Goal: Feedback & Contribution: Contribute content

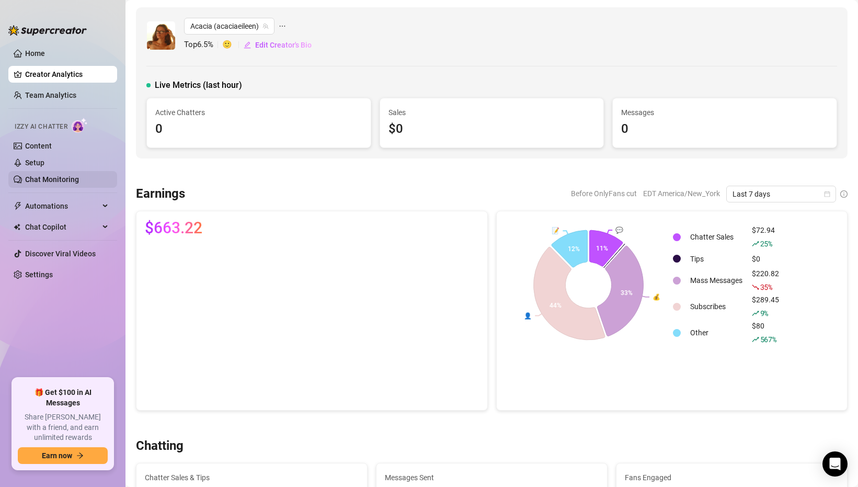
click at [71, 176] on link "Chat Monitoring" at bounding box center [52, 179] width 54 height 8
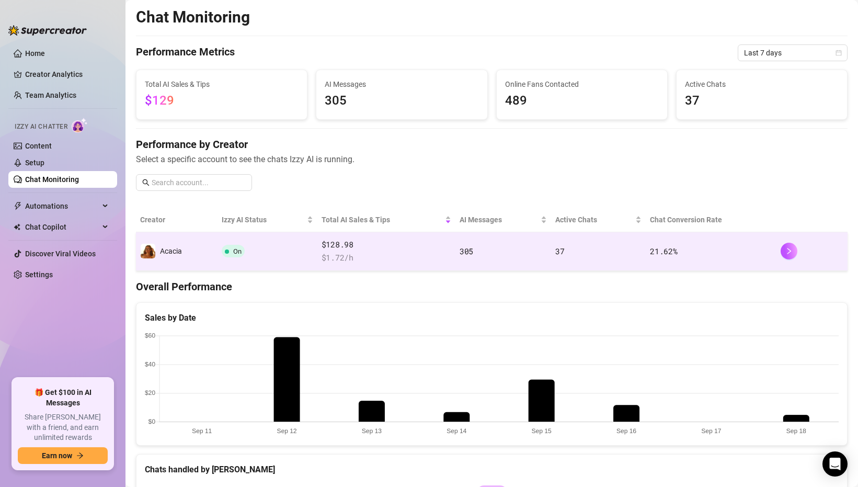
click at [387, 257] on span "$ 1.72 /h" at bounding box center [387, 258] width 130 height 13
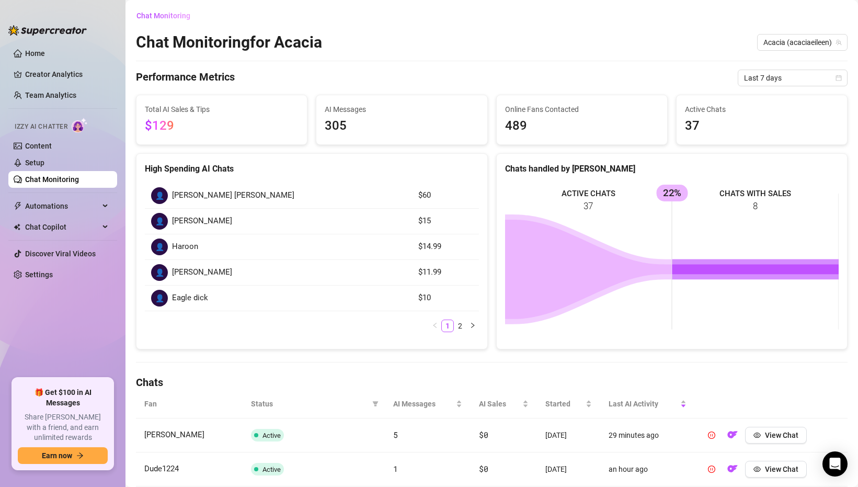
scroll to position [336, 0]
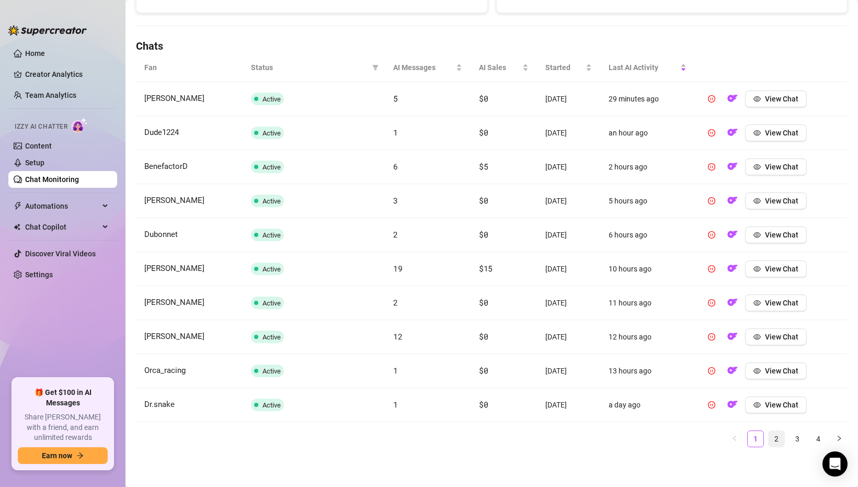
click at [775, 436] on link "2" at bounding box center [777, 439] width 16 height 16
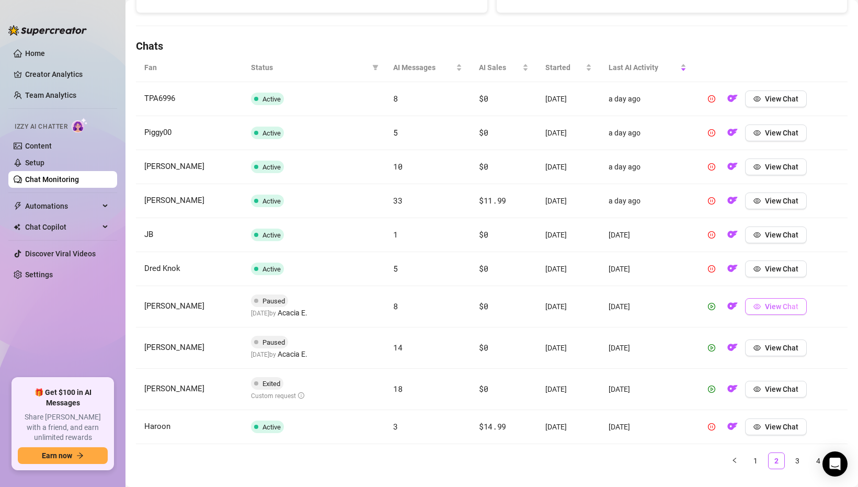
click at [775, 304] on span "View Chat" at bounding box center [781, 306] width 33 height 8
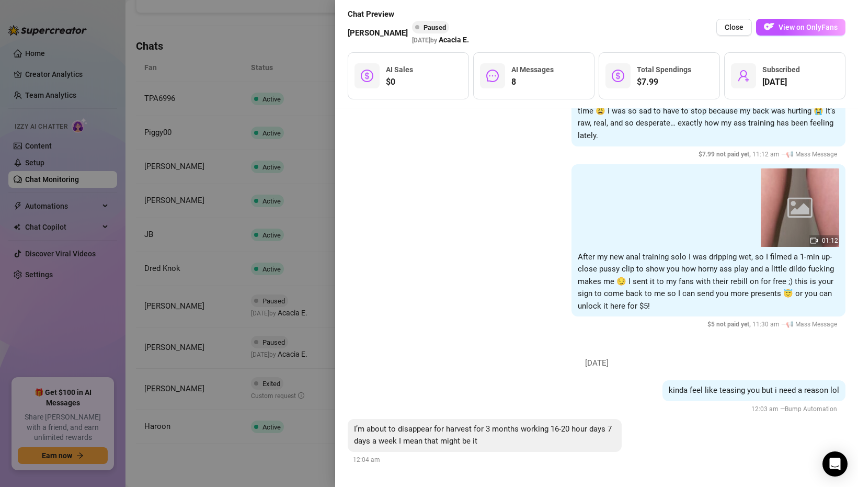
scroll to position [1046, 0]
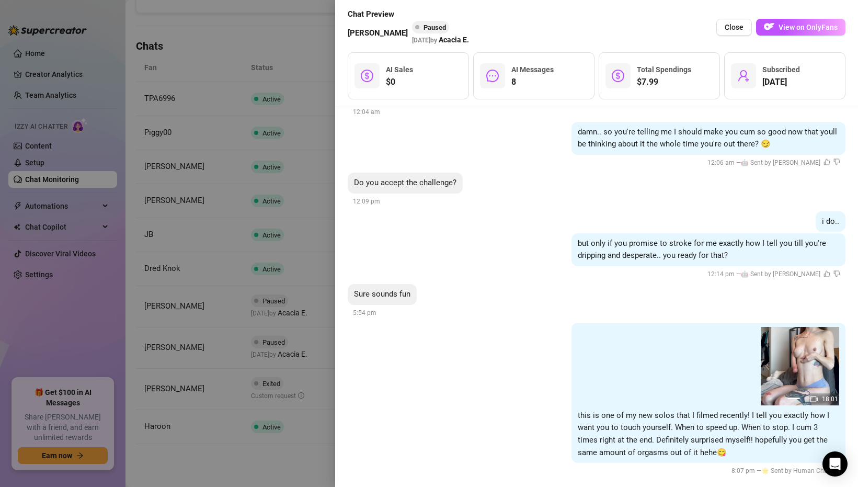
click at [275, 443] on div at bounding box center [429, 243] width 858 height 487
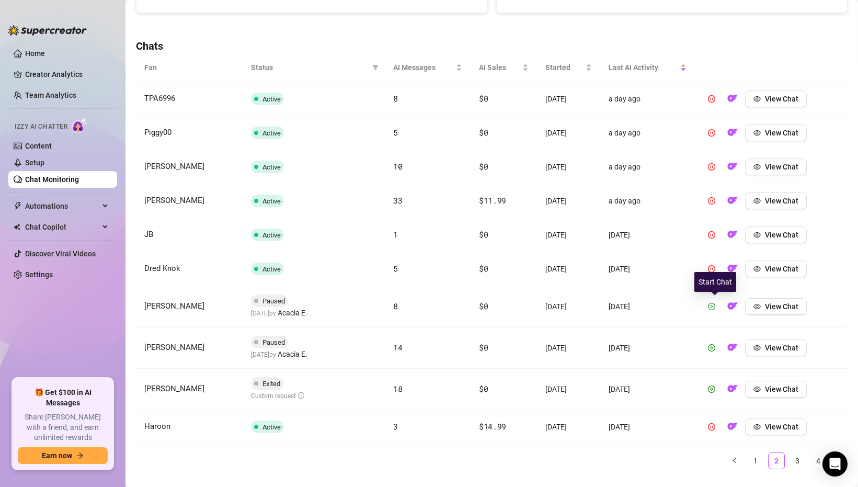
click at [715, 306] on icon "play-circle" at bounding box center [711, 306] width 7 height 7
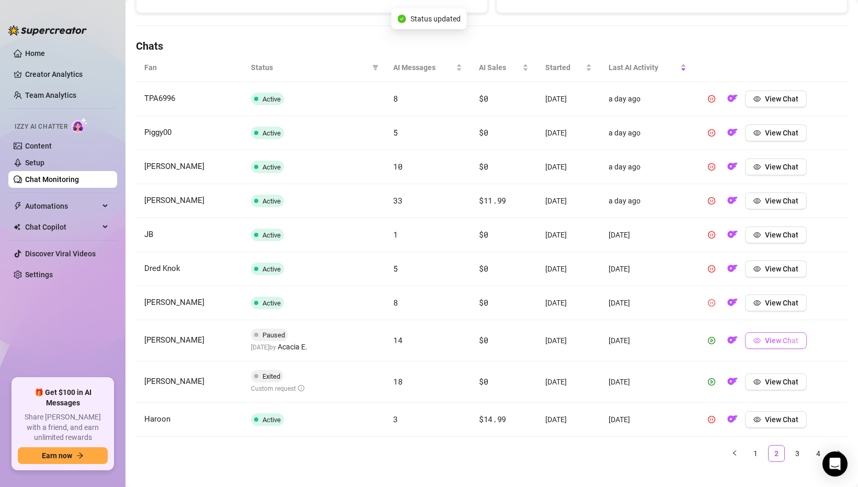
click at [760, 338] on icon "eye" at bounding box center [757, 340] width 7 height 5
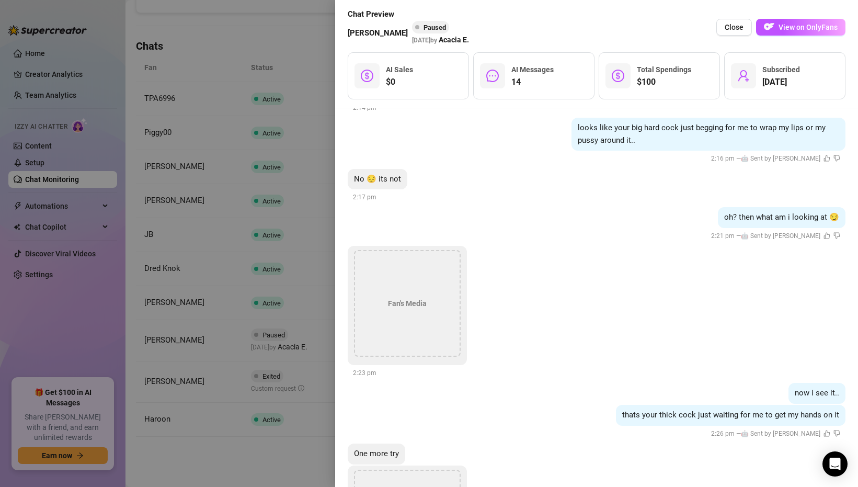
scroll to position [2433, 0]
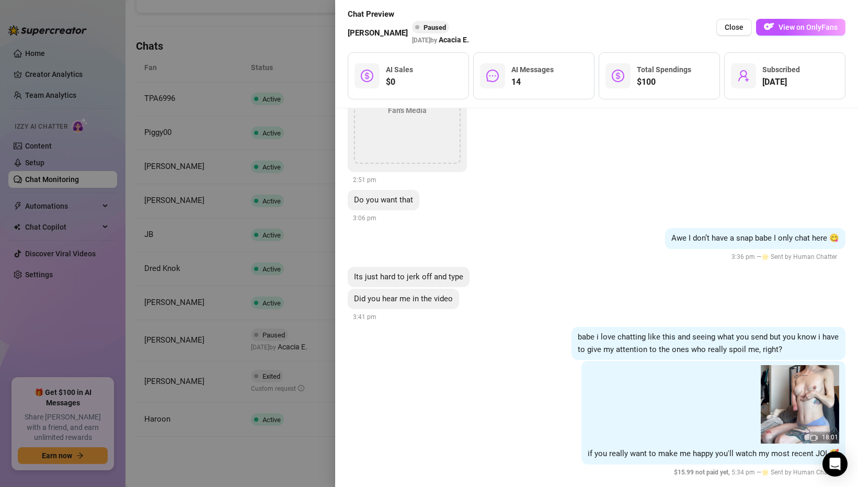
click at [300, 451] on div at bounding box center [429, 243] width 858 height 487
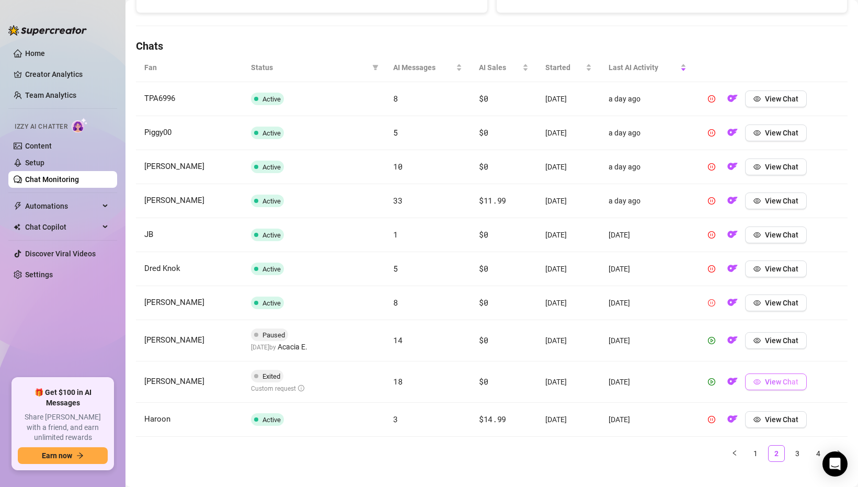
click at [774, 381] on span "View Chat" at bounding box center [781, 382] width 33 height 8
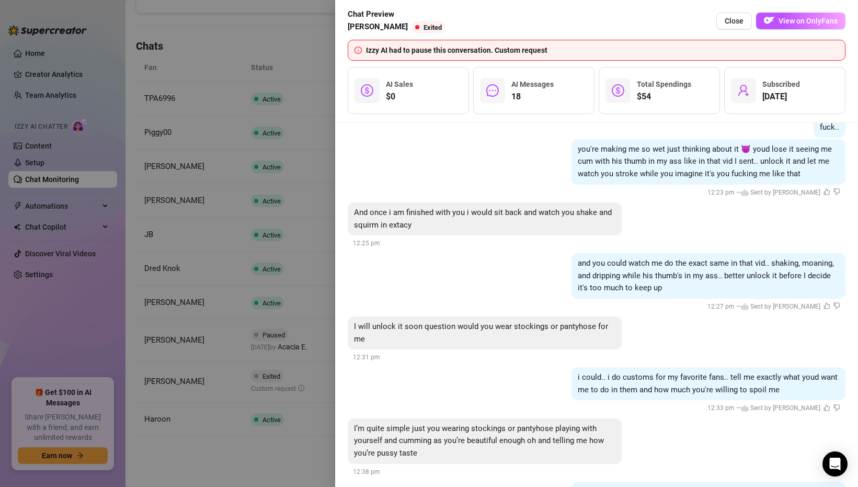
scroll to position [2650, 0]
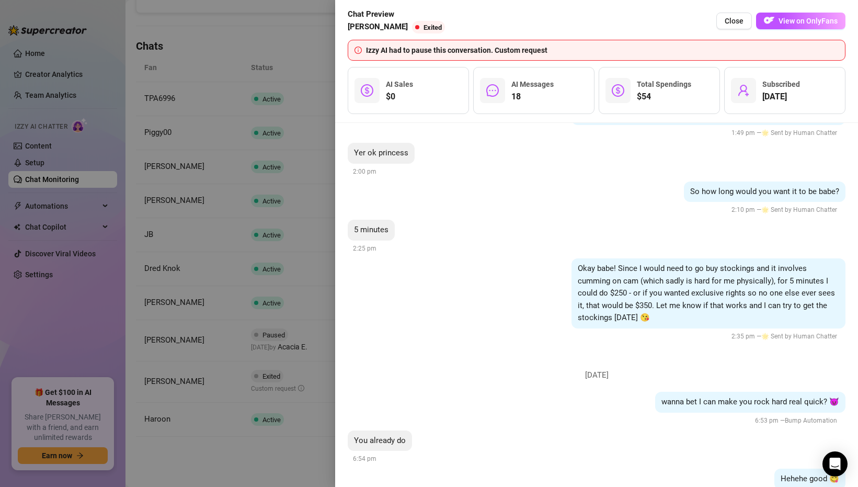
click at [258, 450] on div at bounding box center [429, 243] width 858 height 487
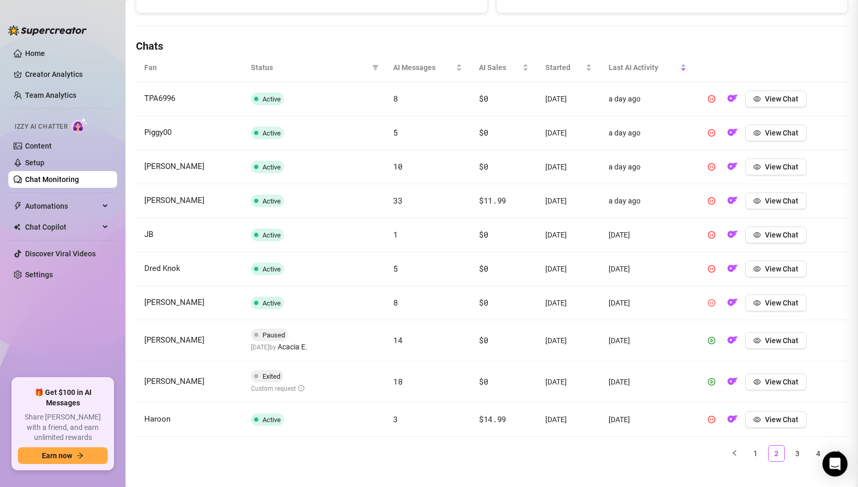
scroll to position [0, 0]
click at [714, 381] on icon "play-circle" at bounding box center [711, 381] width 7 height 7
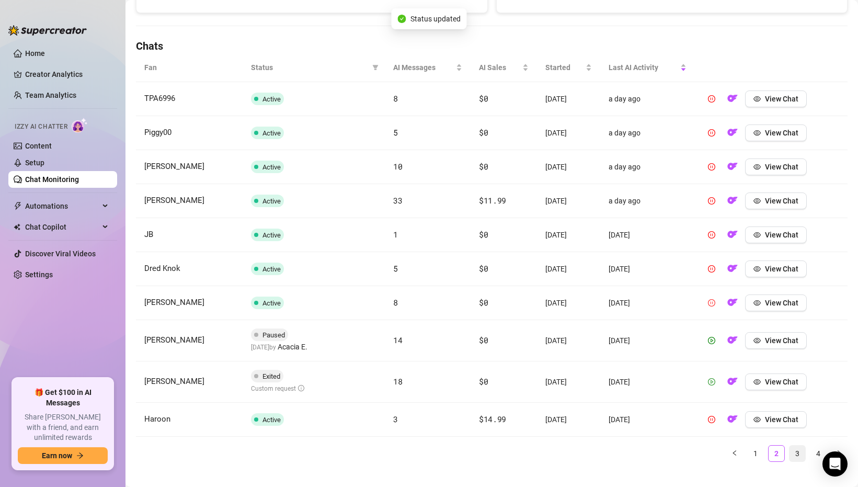
click at [796, 452] on link "3" at bounding box center [798, 454] width 16 height 16
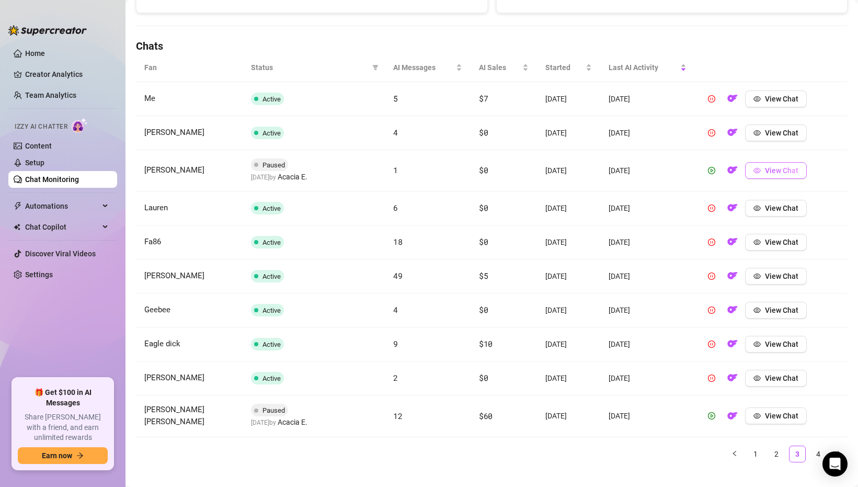
click at [761, 170] on icon "eye" at bounding box center [757, 170] width 7 height 5
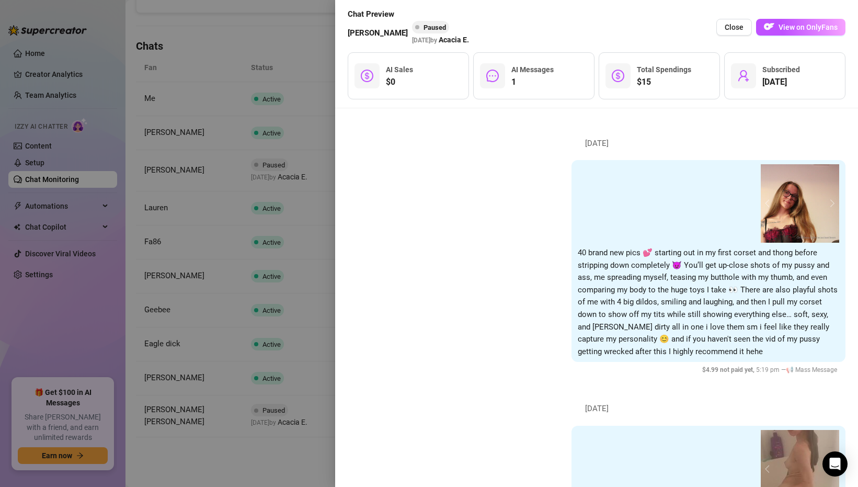
scroll to position [643, 0]
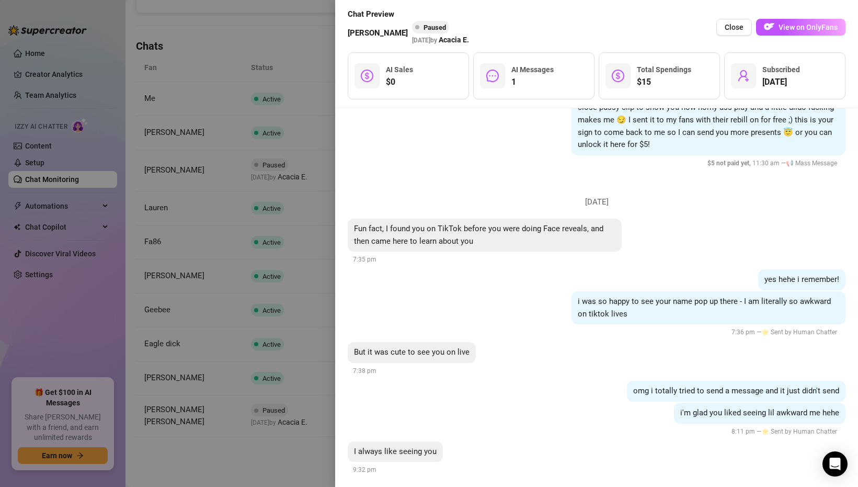
click at [314, 140] on div at bounding box center [429, 243] width 858 height 487
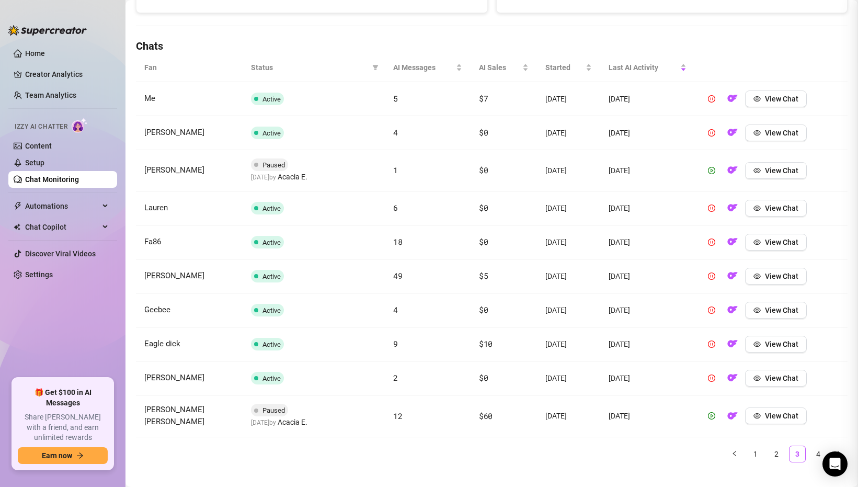
scroll to position [0, 0]
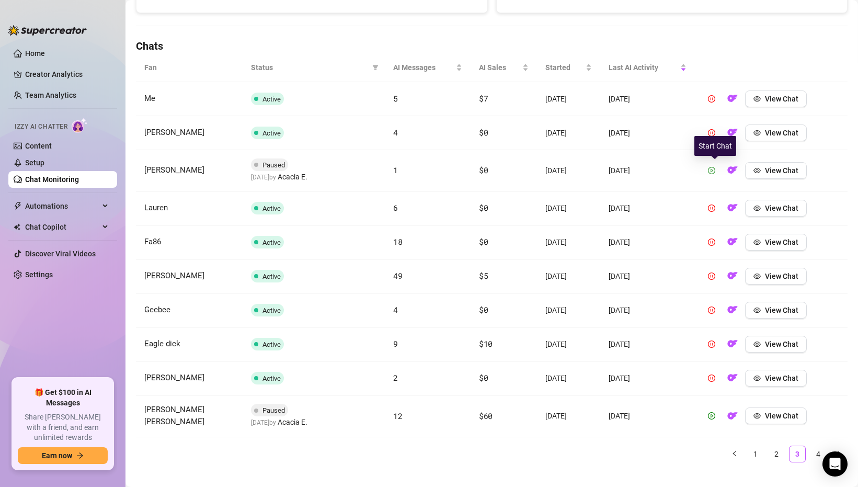
click at [713, 171] on icon "play-circle" at bounding box center [711, 170] width 7 height 7
click at [792, 418] on span "View Chat" at bounding box center [781, 416] width 33 height 8
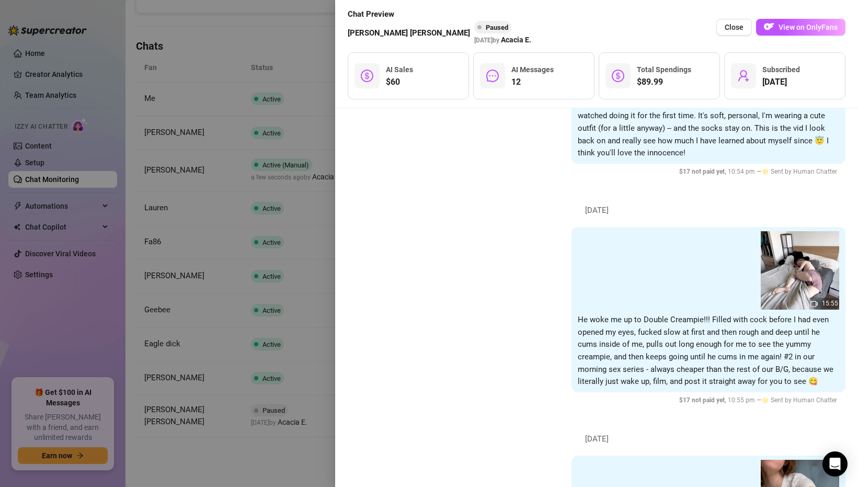
scroll to position [2090, 0]
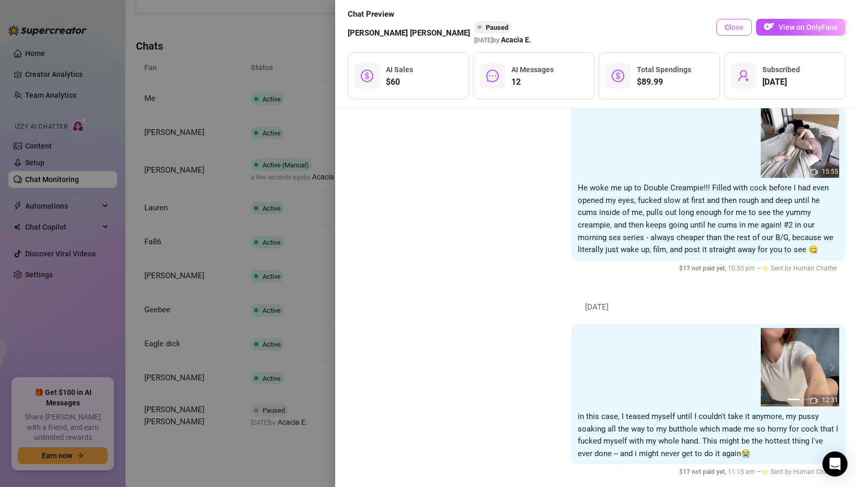
click at [725, 25] on button "Close" at bounding box center [734, 27] width 36 height 17
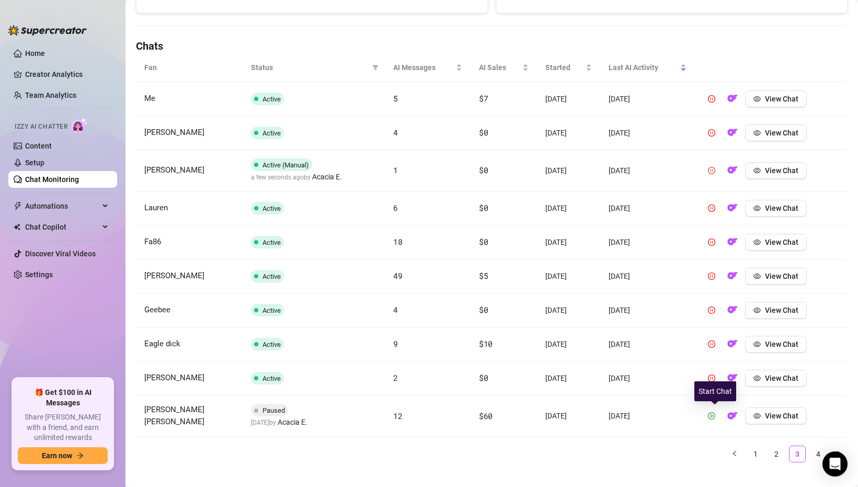
click at [713, 416] on icon "play-circle" at bounding box center [711, 415] width 7 height 7
click at [816, 449] on link "4" at bounding box center [818, 454] width 16 height 16
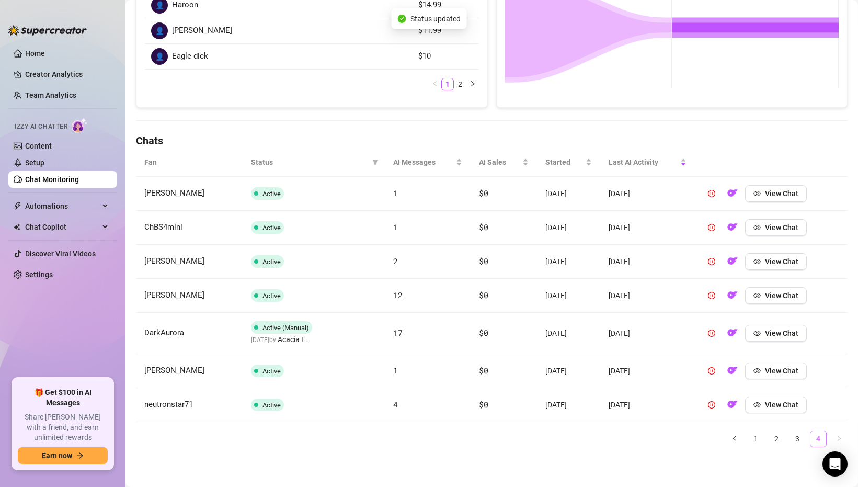
scroll to position [242, 0]
click at [45, 58] on link "Home" at bounding box center [35, 53] width 20 height 8
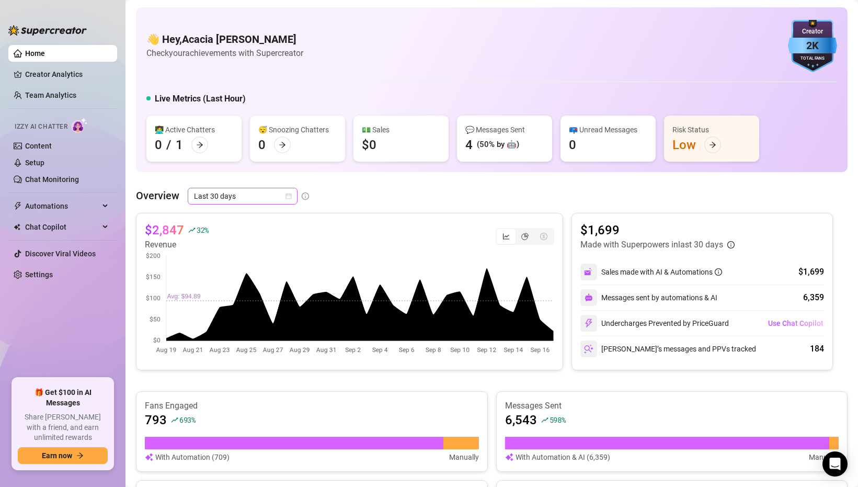
click at [276, 198] on span "Last 30 days" at bounding box center [242, 196] width 97 height 16
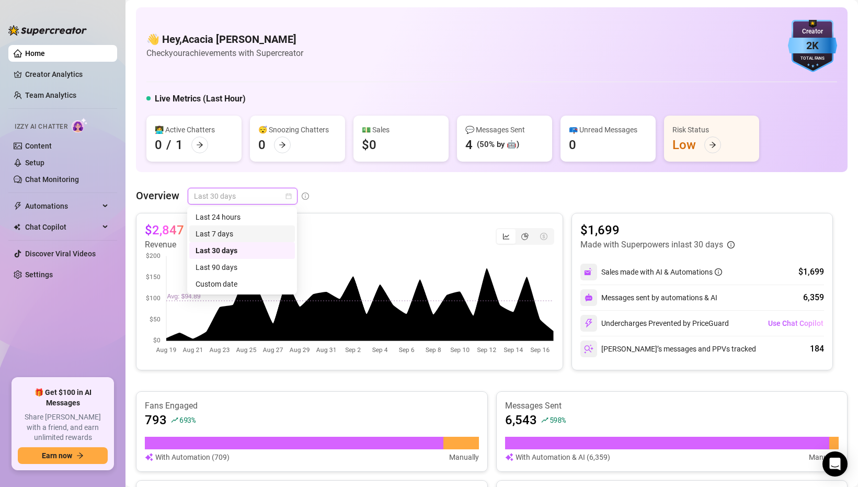
click at [262, 230] on div "Last 7 days" at bounding box center [242, 234] width 93 height 12
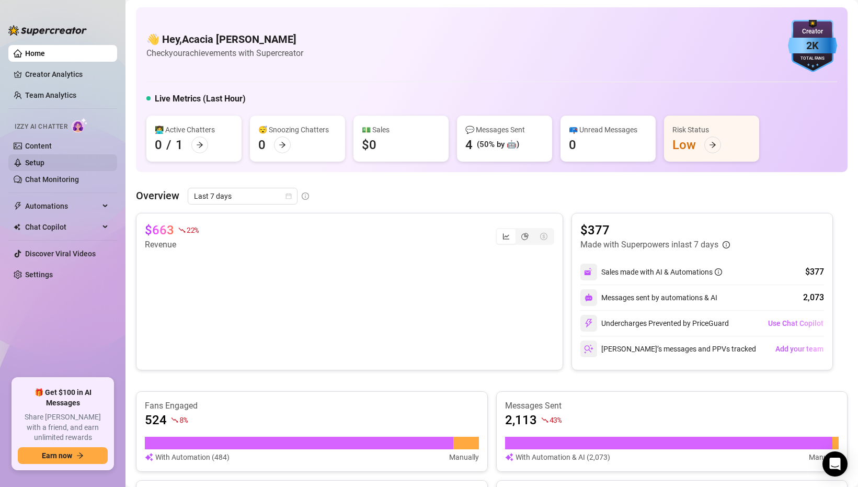
click at [44, 159] on link "Setup" at bounding box center [34, 162] width 19 height 8
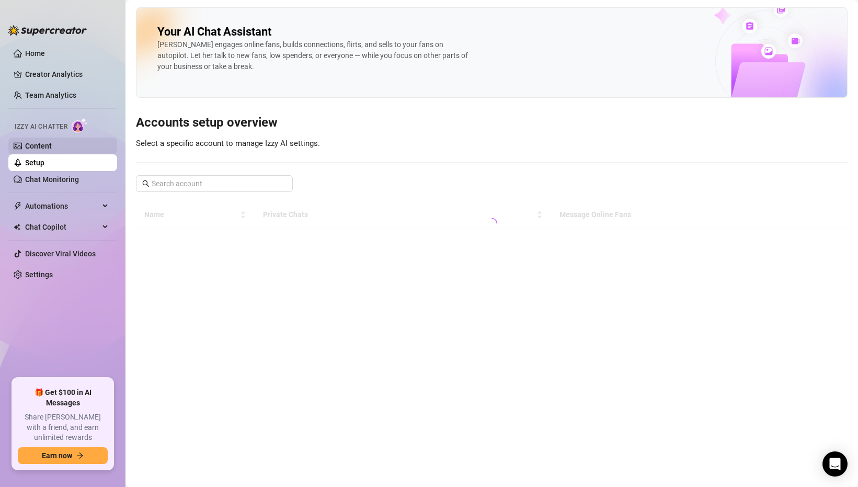
click at [52, 146] on link "Content" at bounding box center [38, 146] width 27 height 8
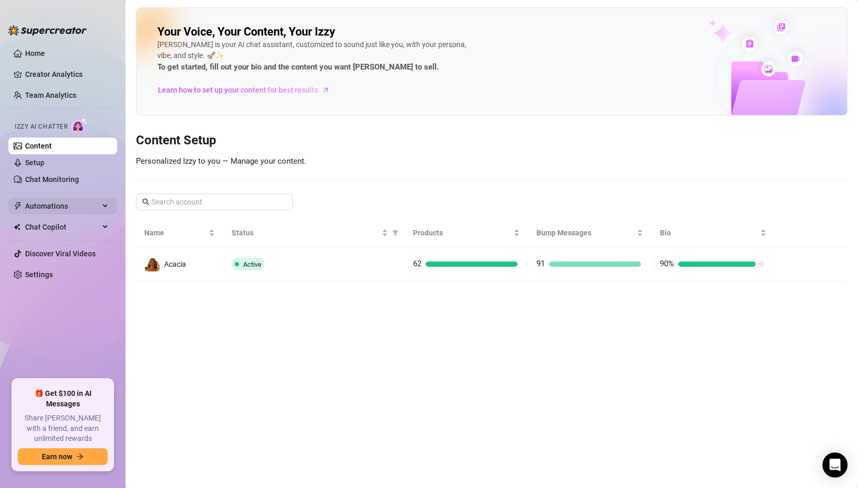
click at [74, 209] on span "Automations" at bounding box center [62, 206] width 74 height 17
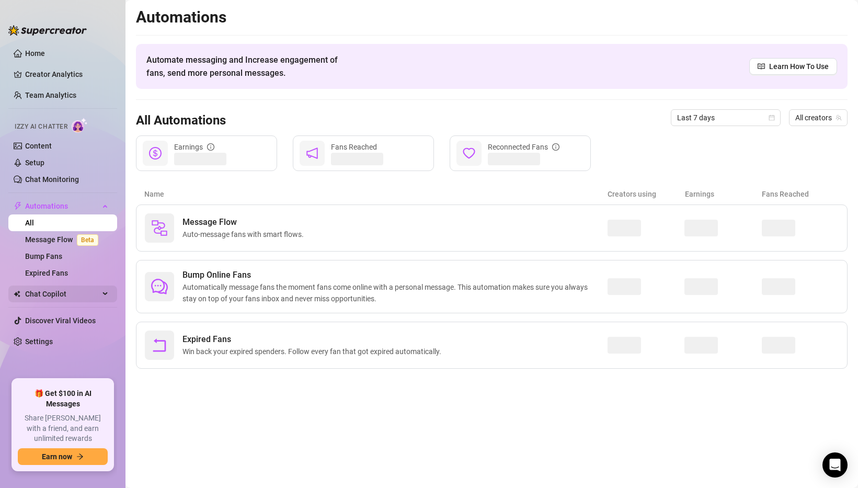
click at [59, 293] on span "Chat Copilot" at bounding box center [62, 294] width 74 height 17
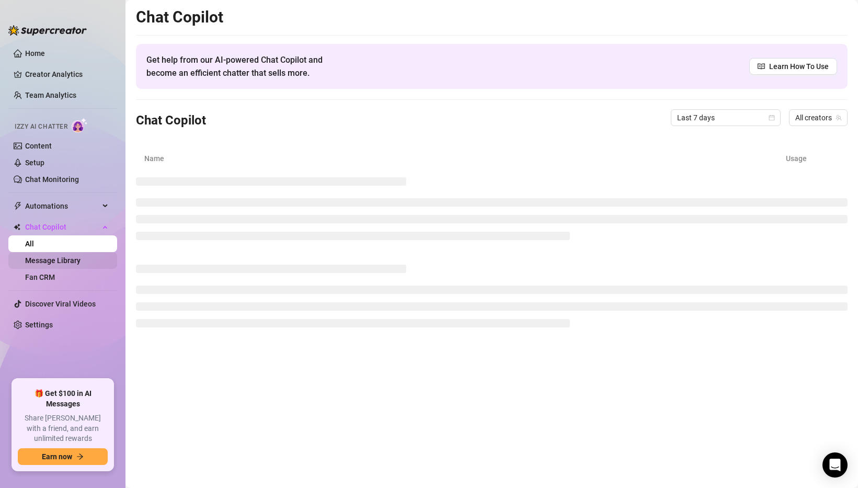
click at [64, 261] on link "Message Library" at bounding box center [52, 260] width 55 height 8
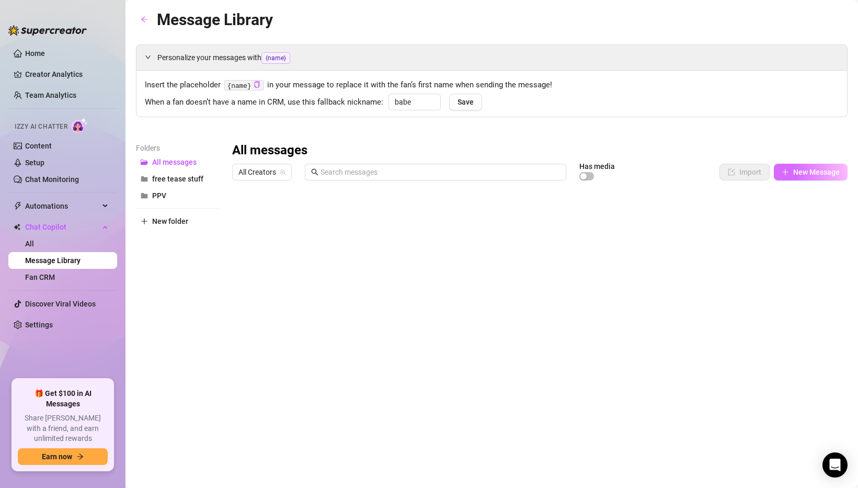
click at [804, 166] on button "New Message" at bounding box center [811, 172] width 74 height 17
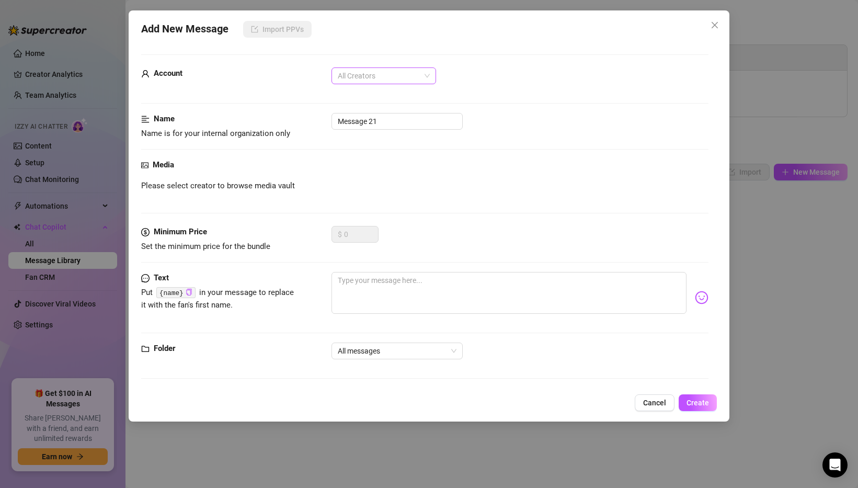
click at [407, 67] on div "All Creators" at bounding box center [384, 75] width 105 height 17
click at [392, 109] on div "Acacia (@acaciaeileen)" at bounding box center [384, 114] width 88 height 12
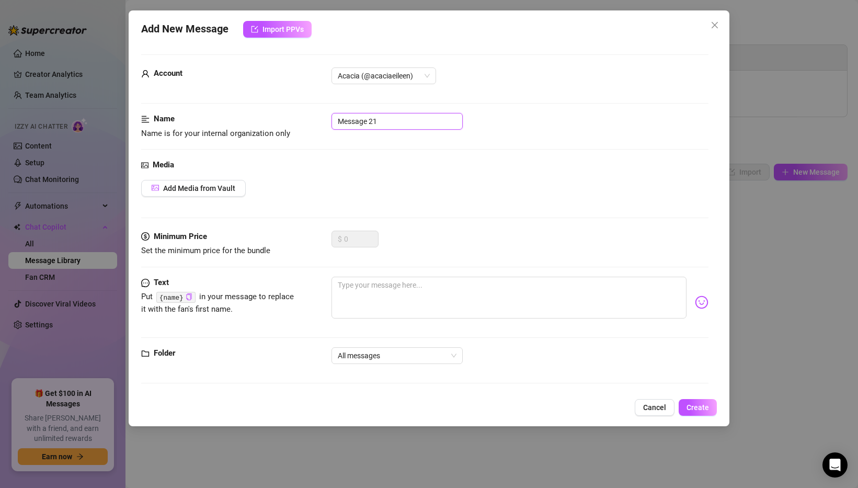
click at [365, 128] on input "Message 21" at bounding box center [397, 121] width 131 height 17
type input "Begging for Cum BJ B/G"
click at [356, 289] on textarea at bounding box center [509, 298] width 355 height 42
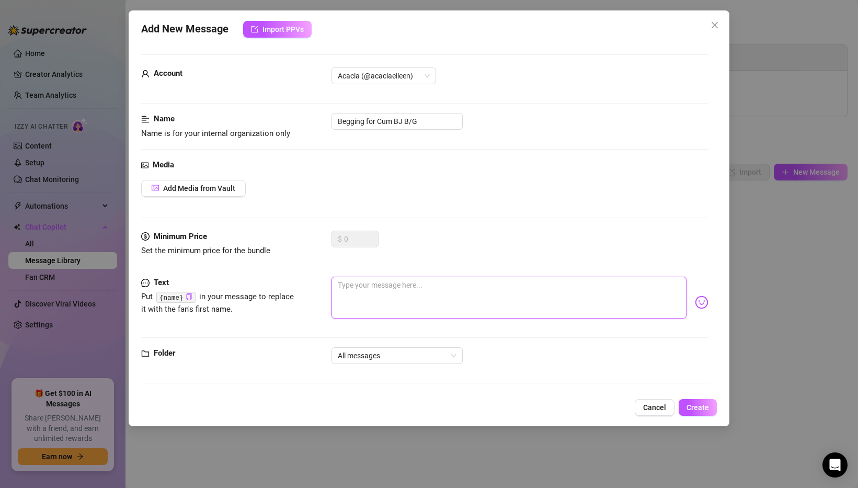
click at [364, 287] on textarea at bounding box center [509, 298] width 355 height 42
paste textarea "16 minutes of me worshipping your cock with messy spit and nonstop eye contact …"
type textarea "16 minutes of me worshipping your cock with messy spit and nonstop eye contact …"
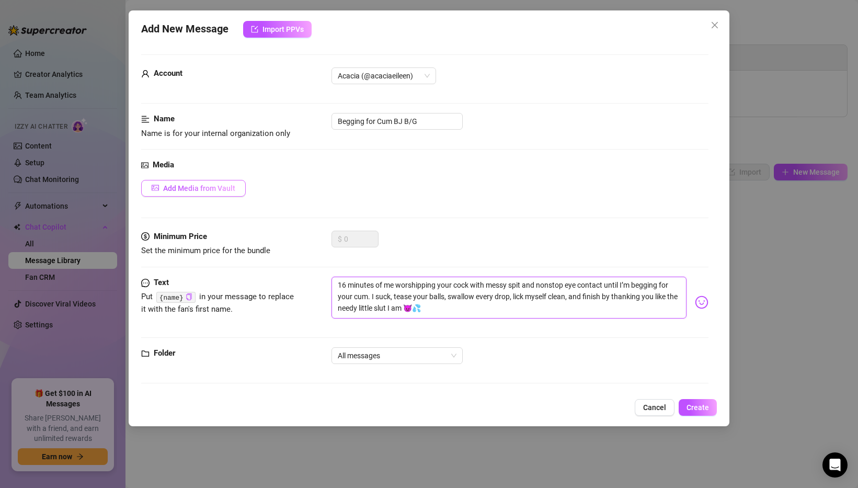
type textarea "16 minutes of me worshipping your cock with messy spit and nonstop eye contact …"
click at [193, 190] on span "Add Media from Vault" at bounding box center [199, 188] width 72 height 8
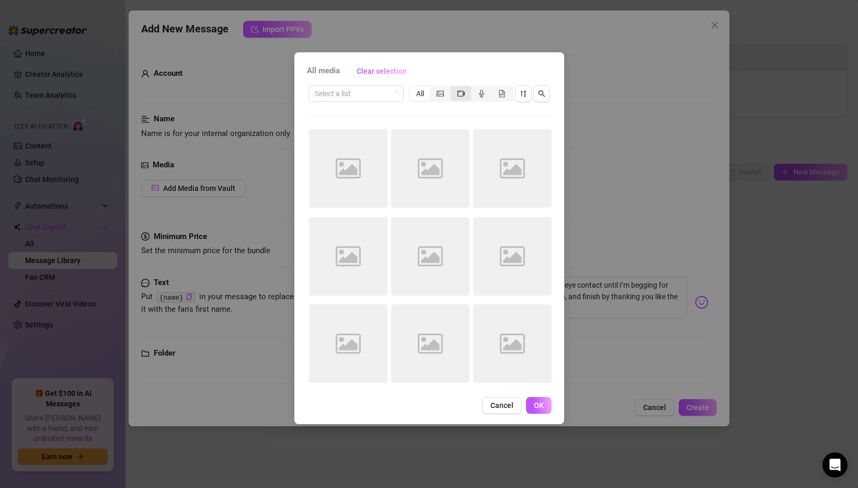
click at [464, 93] on icon "video-camera" at bounding box center [461, 93] width 7 height 7
click at [453, 88] on input "segmented control" at bounding box center [453, 88] width 0 height 0
click at [355, 91] on input "search" at bounding box center [351, 94] width 73 height 16
click at [493, 409] on span "Cancel" at bounding box center [501, 405] width 23 height 8
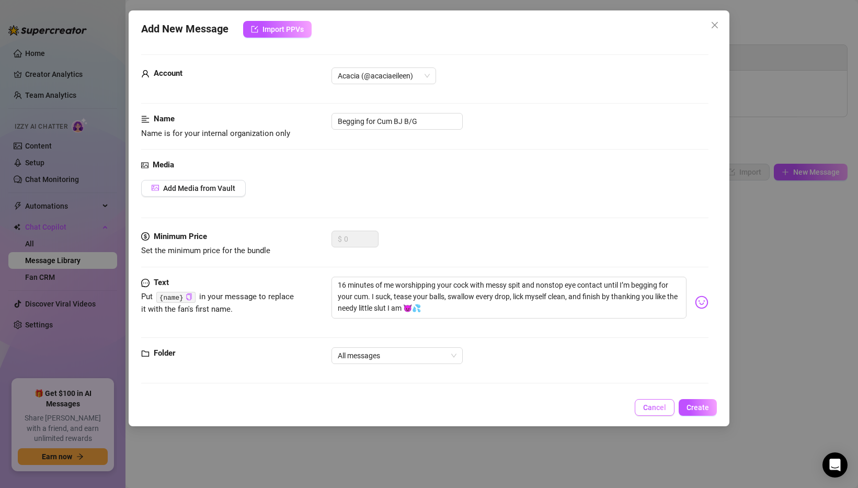
click at [652, 409] on span "Cancel" at bounding box center [654, 407] width 23 height 8
